Goal: Information Seeking & Learning: Find specific page/section

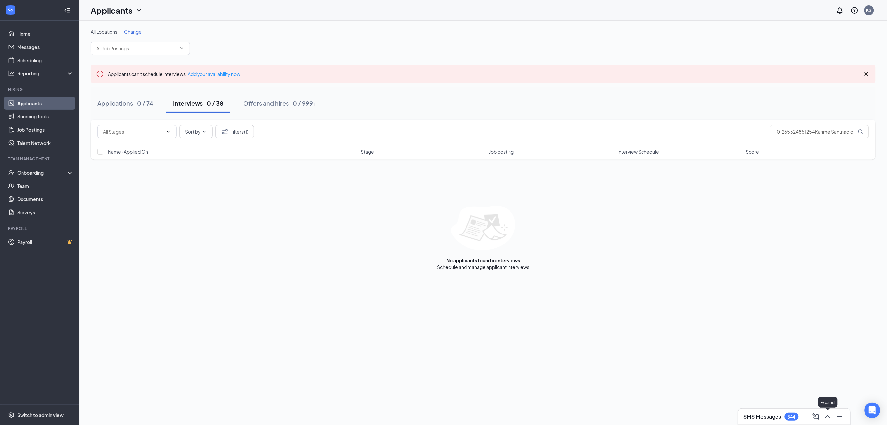
click at [827, 419] on icon "ChevronUp" at bounding box center [828, 417] width 8 height 8
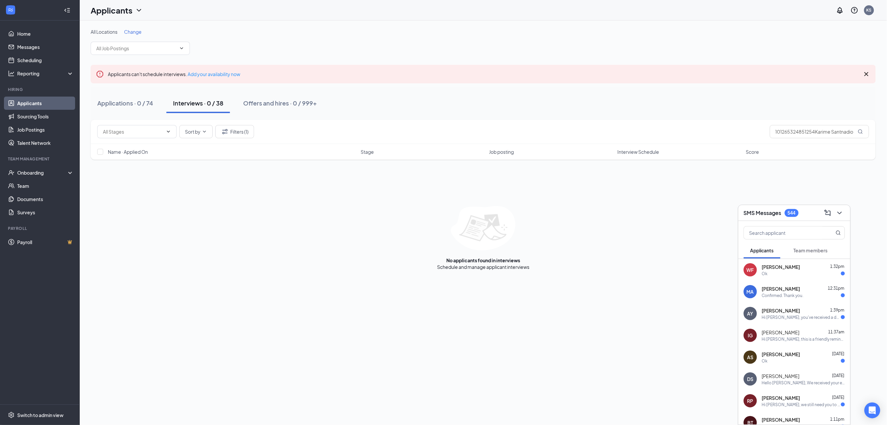
drag, startPoint x: 535, startPoint y: 272, endPoint x: 552, endPoint y: 277, distance: 17.9
drag, startPoint x: 552, startPoint y: 277, endPoint x: 422, endPoint y: 266, distance: 131.1
click at [422, 266] on div "No applicants found in interviews Schedule and manage applicant interviews" at bounding box center [483, 238] width 785 height 64
click at [841, 211] on icon "ChevronDown" at bounding box center [840, 213] width 8 height 8
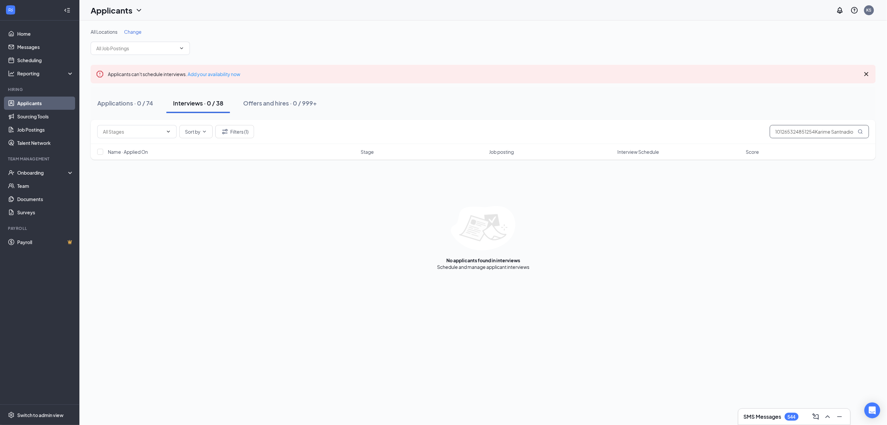
drag, startPoint x: 850, startPoint y: 127, endPoint x: 727, endPoint y: 125, distance: 122.4
click at [727, 123] on div "Sort by Filters (1) 101265324851254Karime Santnadio" at bounding box center [483, 132] width 785 height 24
type input "io"
drag, startPoint x: 788, startPoint y: 125, endPoint x: 736, endPoint y: 134, distance: 52.4
click at [736, 134] on div "Sort by Filters (1) io" at bounding box center [483, 131] width 772 height 13
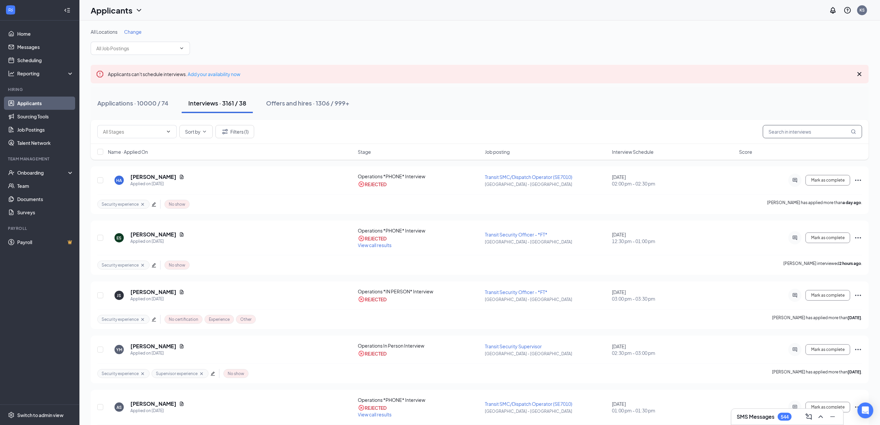
click at [827, 128] on input "text" at bounding box center [811, 131] width 99 height 13
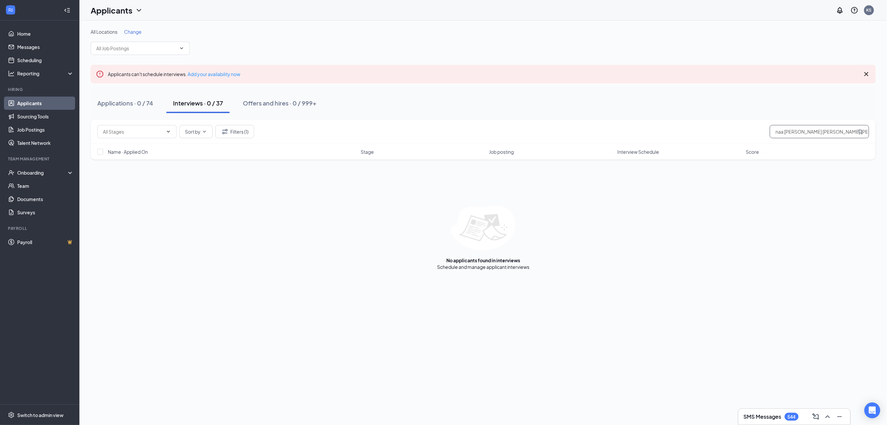
scroll to position [0, 51]
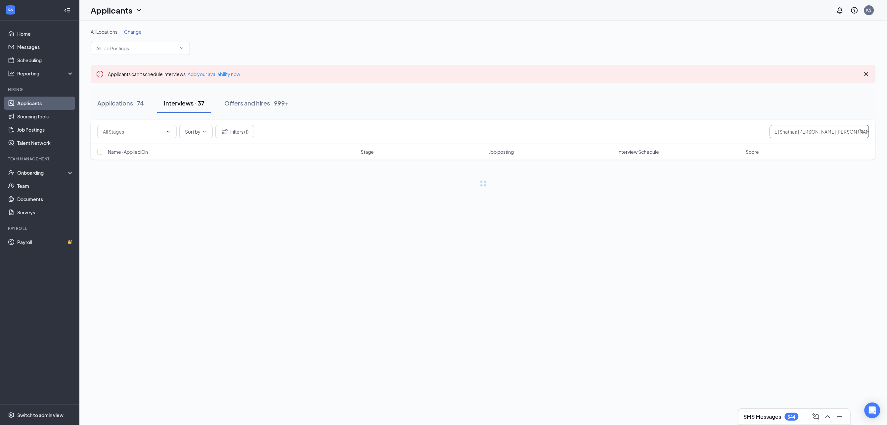
scroll to position [0, 16]
type input "K"
drag, startPoint x: 854, startPoint y: 132, endPoint x: 754, endPoint y: 132, distance: 100.2
click at [758, 132] on div "Sort by Filters (1) [PERSON_NAME] Santnaa Diz [PERSON_NAME] Di" at bounding box center [483, 131] width 772 height 13
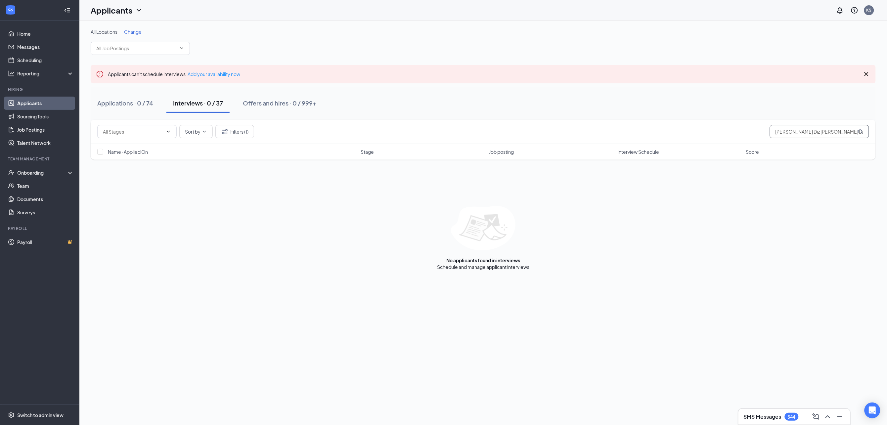
type input "i"
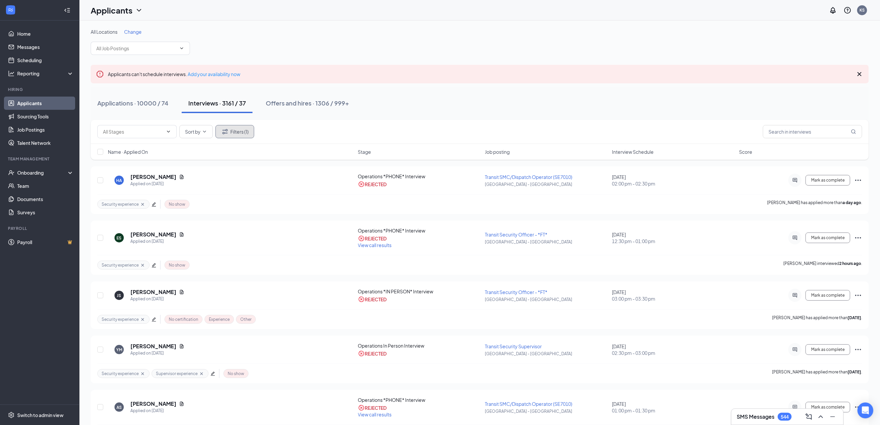
click at [236, 130] on button "Filters (1)" at bounding box center [234, 131] width 39 height 13
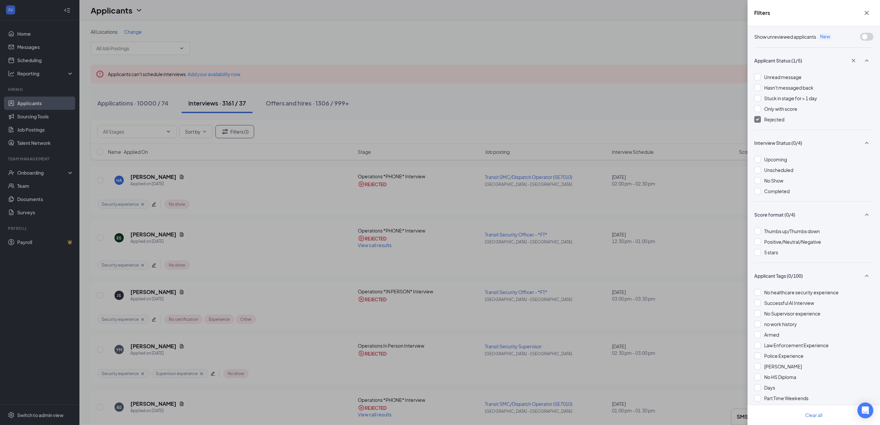
click at [779, 120] on span "Rejected" at bounding box center [774, 119] width 20 height 6
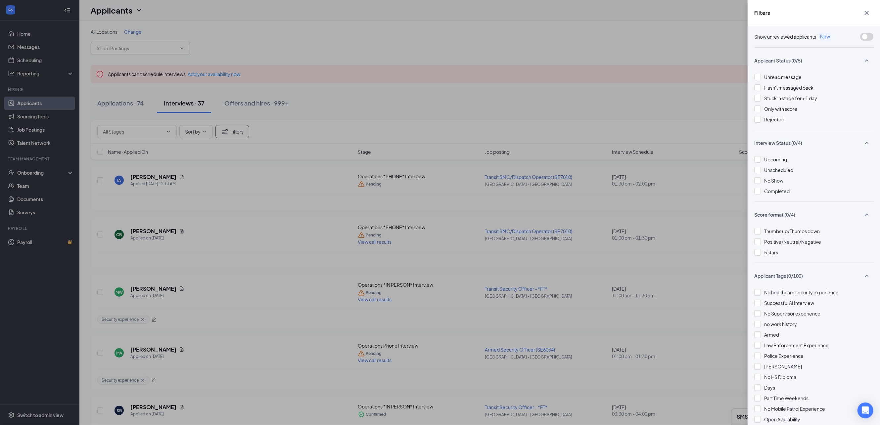
click at [874, 13] on div "Filters" at bounding box center [813, 13] width 132 height 26
click at [127, 104] on div "Filters Show unreviewed applicants New Applicant Status (0/5) Unread message Ha…" at bounding box center [440, 212] width 880 height 425
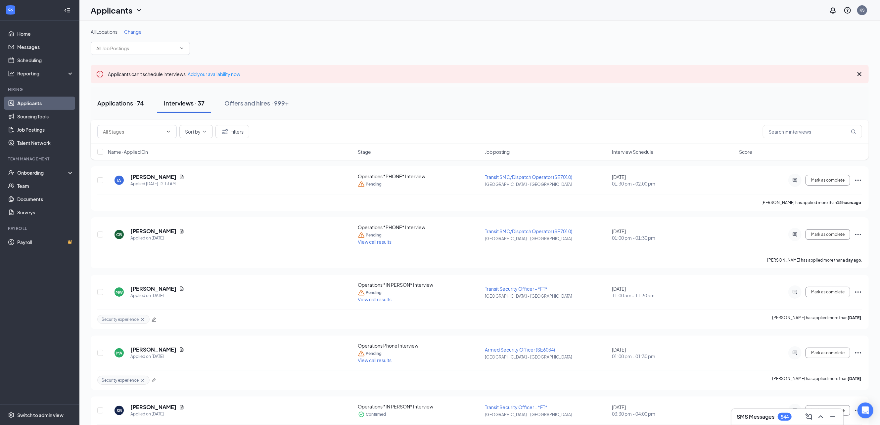
click at [140, 101] on div "Applications · 74" at bounding box center [120, 103] width 47 height 8
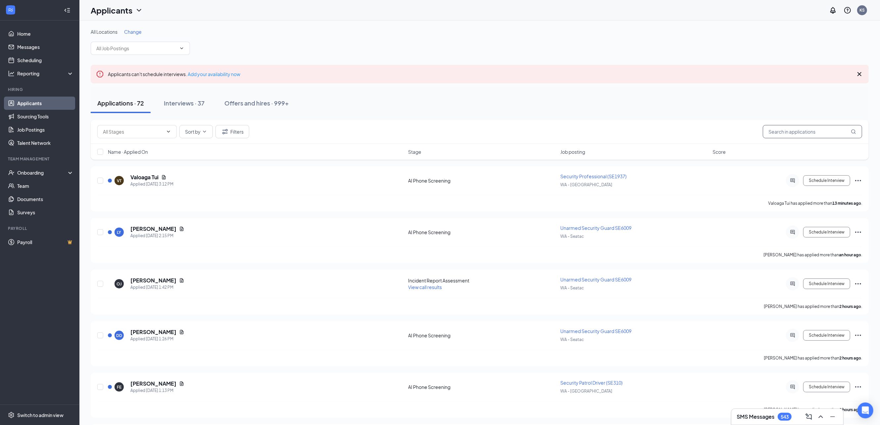
click at [826, 131] on input "text" at bounding box center [811, 131] width 99 height 13
click at [774, 130] on input "text" at bounding box center [811, 131] width 99 height 13
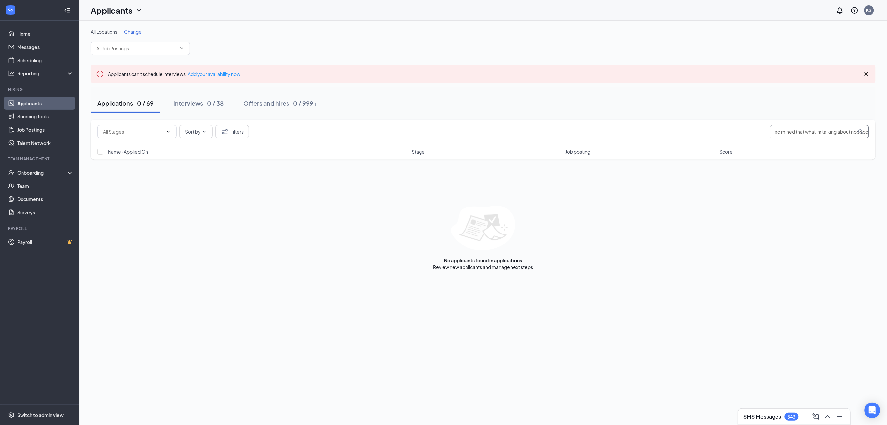
scroll to position [0, 62]
drag, startPoint x: 825, startPoint y: 128, endPoint x: 626, endPoint y: 130, distance: 198.5
click at [626, 130] on div "Sort by Filters smoke out whattti got tripped mined that what im talking about …" at bounding box center [483, 131] width 772 height 13
type input "\aw helll noout noooooshoulkd I"
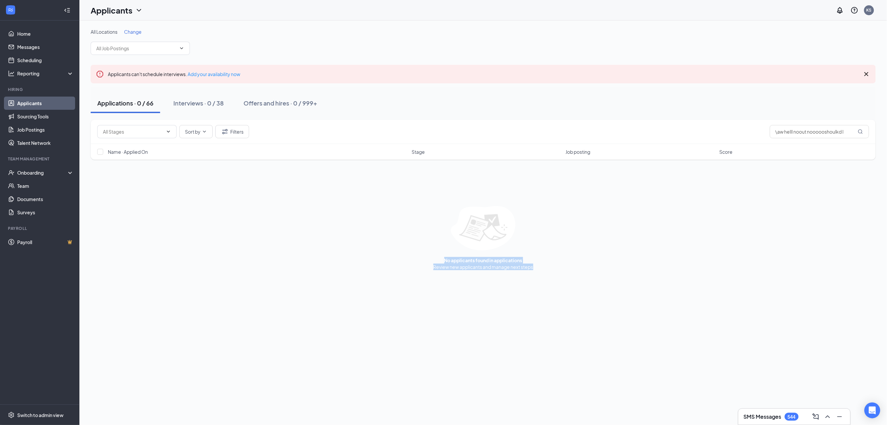
drag, startPoint x: 535, startPoint y: 269, endPoint x: 434, endPoint y: 245, distance: 104.4
click at [433, 246] on div "No applicants found in applications Review new applicants and manage next steps" at bounding box center [483, 238] width 785 height 64
click at [646, 230] on div "No applicants found in applications Review new applicants and manage next steps" at bounding box center [483, 238] width 785 height 64
